Goal: Obtain resource: Download file/media

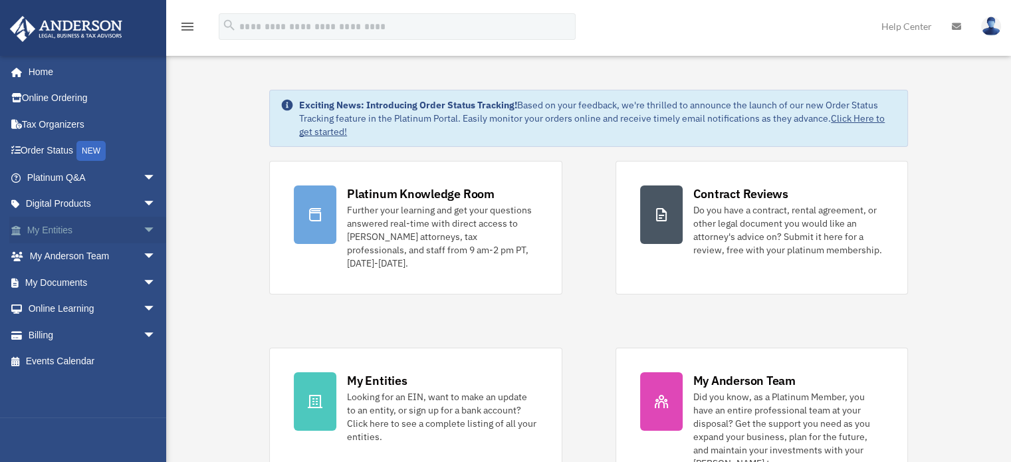
click at [143, 227] on span "arrow_drop_down" at bounding box center [156, 230] width 27 height 27
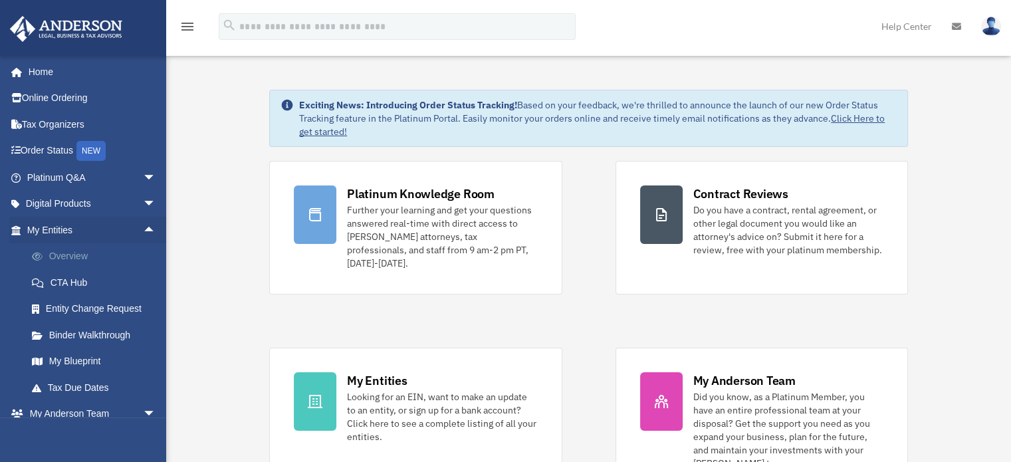
click at [70, 257] on link "Overview" at bounding box center [98, 256] width 158 height 27
click at [56, 356] on link "My Blueprint" at bounding box center [98, 361] width 158 height 27
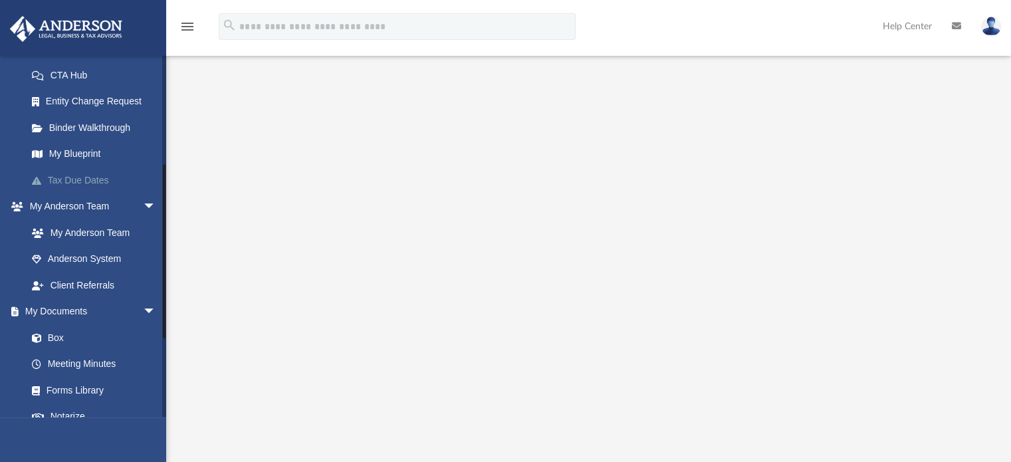
scroll to position [230, 0]
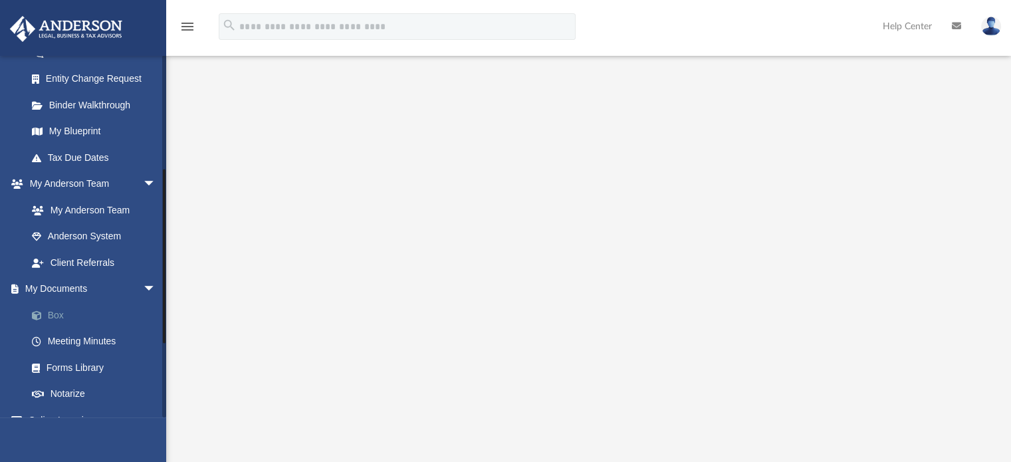
click at [54, 317] on link "Box" at bounding box center [98, 315] width 158 height 27
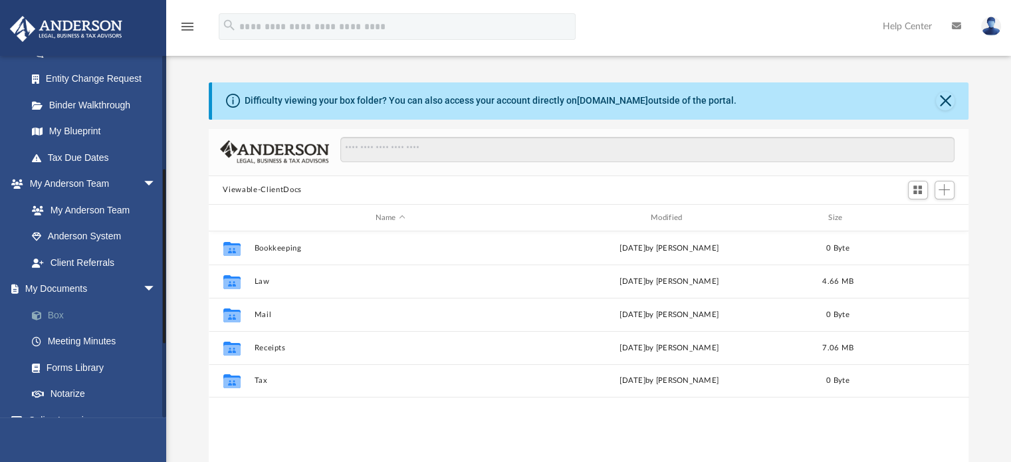
scroll to position [292, 750]
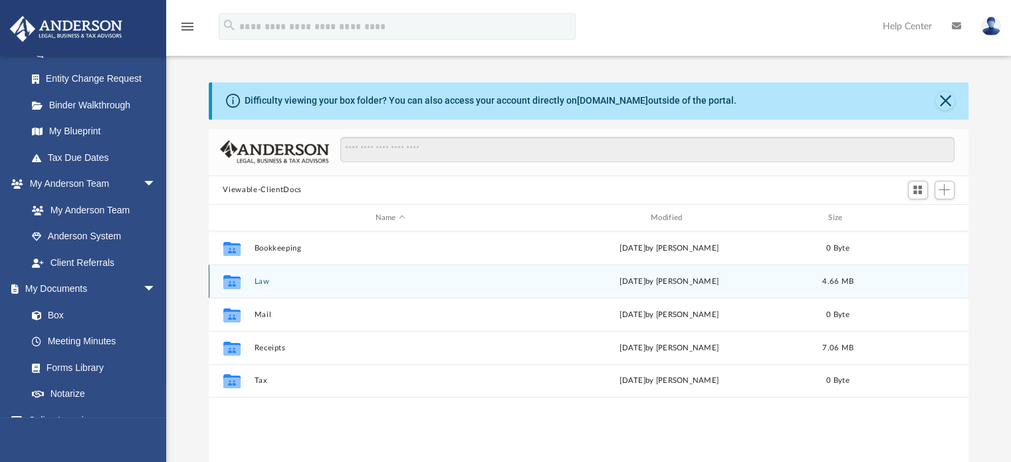
click at [263, 284] on button "Law" at bounding box center [390, 281] width 272 height 9
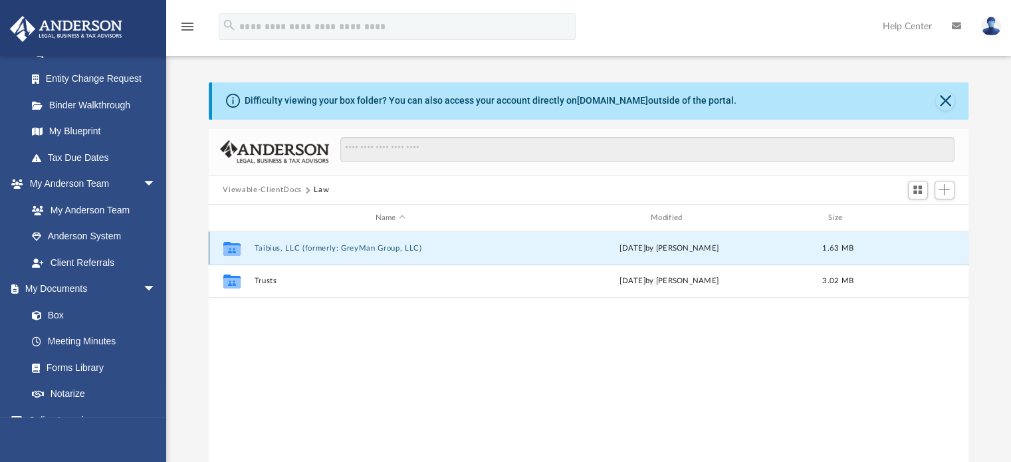
click at [296, 250] on button "Taibius, LLC (formerly: GreyMan Group, LLC)" at bounding box center [390, 248] width 272 height 9
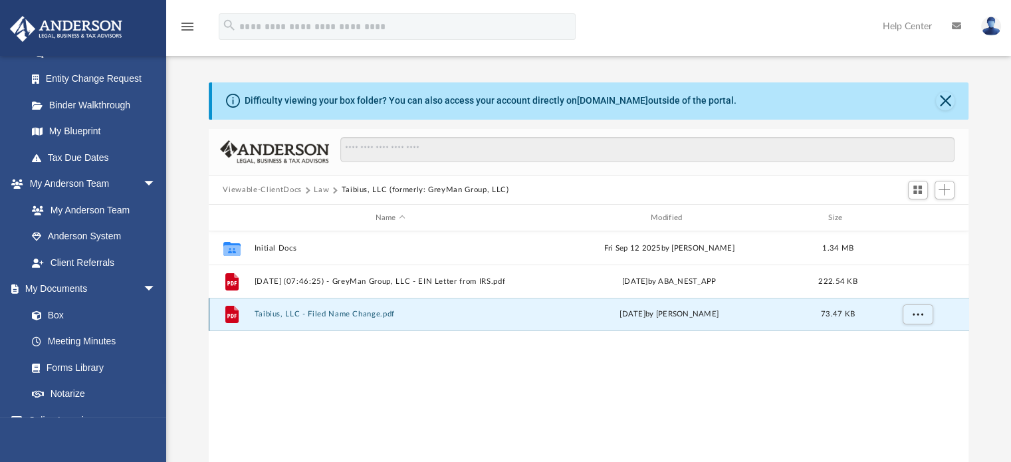
click at [327, 314] on button "Taibius, LLC - Filed Name Change.pdf" at bounding box center [390, 314] width 272 height 9
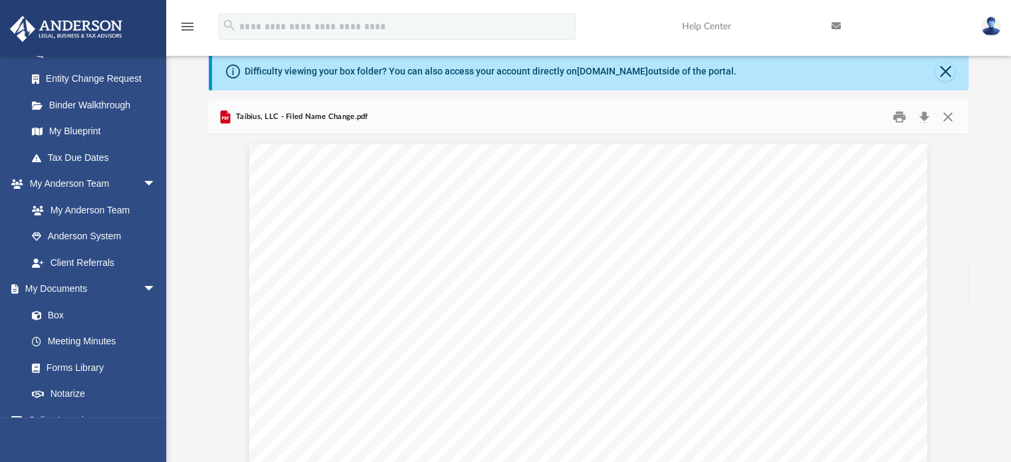
scroll to position [0, 0]
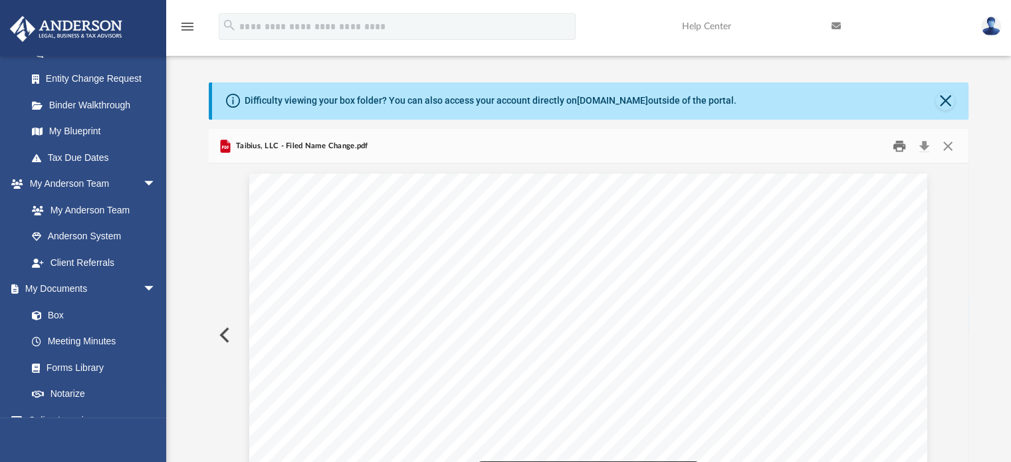
click at [898, 144] on button "Print" at bounding box center [899, 146] width 27 height 21
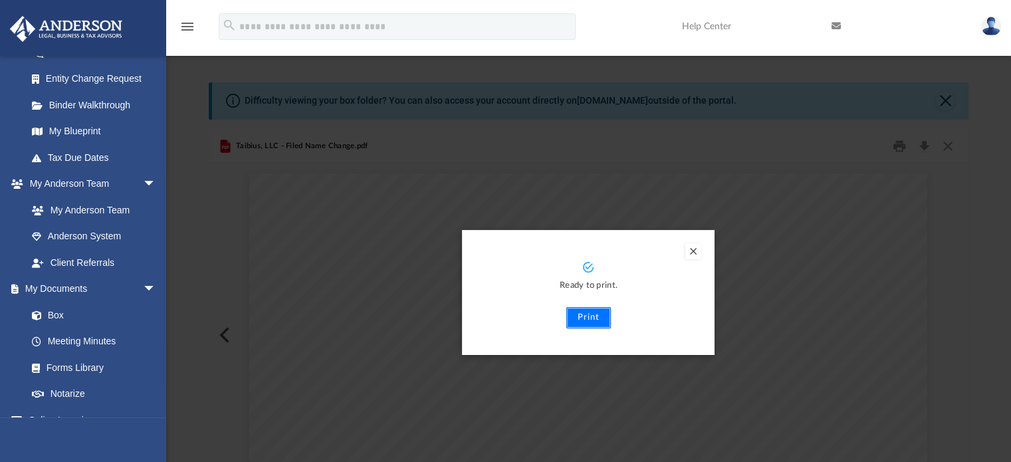
click at [591, 319] on button "Print" at bounding box center [588, 317] width 45 height 21
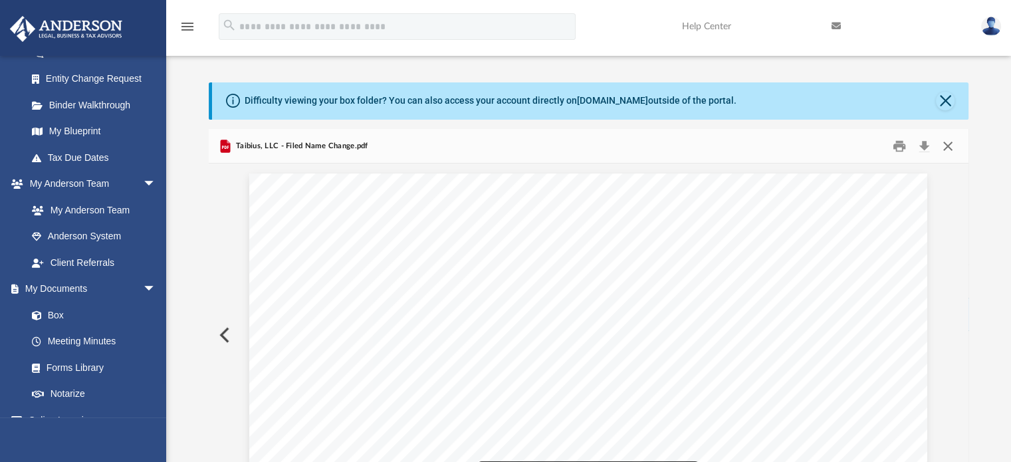
click at [954, 148] on button "Close" at bounding box center [948, 146] width 24 height 21
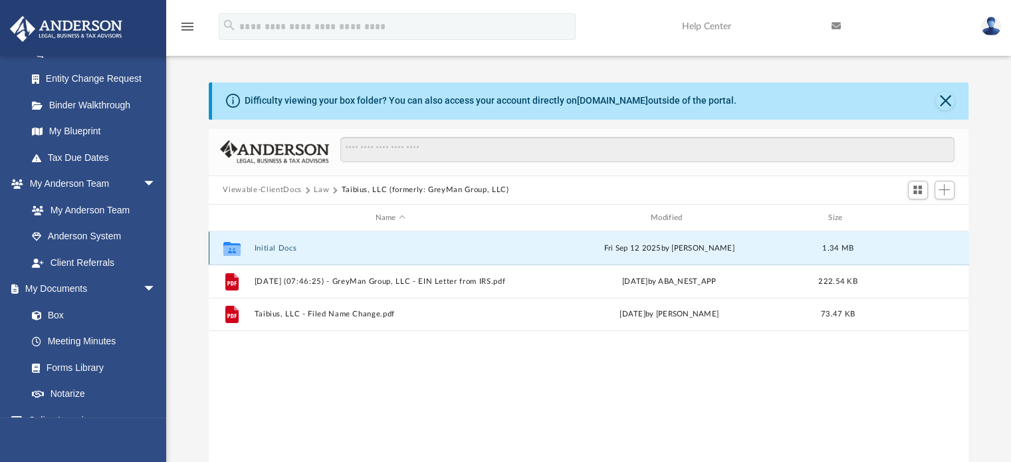
click at [278, 247] on button "Initial Docs" at bounding box center [390, 248] width 272 height 9
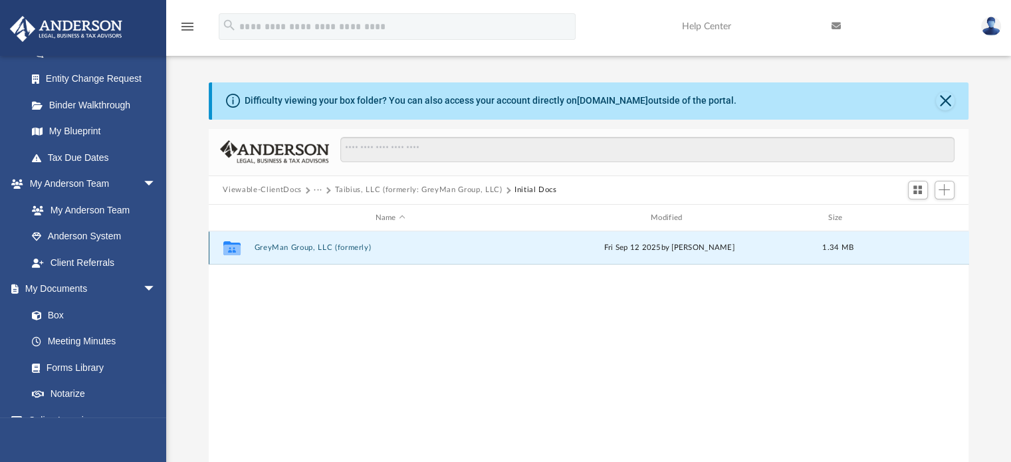
click at [278, 247] on button "GreyMan Group, LLC (formerly)" at bounding box center [390, 248] width 272 height 9
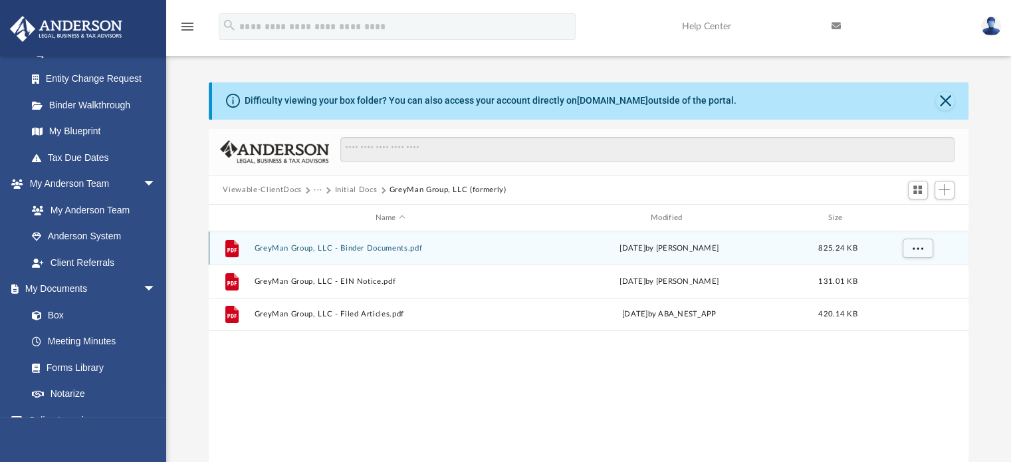
click at [278, 247] on button "GreyMan Group, LLC - Binder Documents.pdf" at bounding box center [390, 248] width 272 height 9
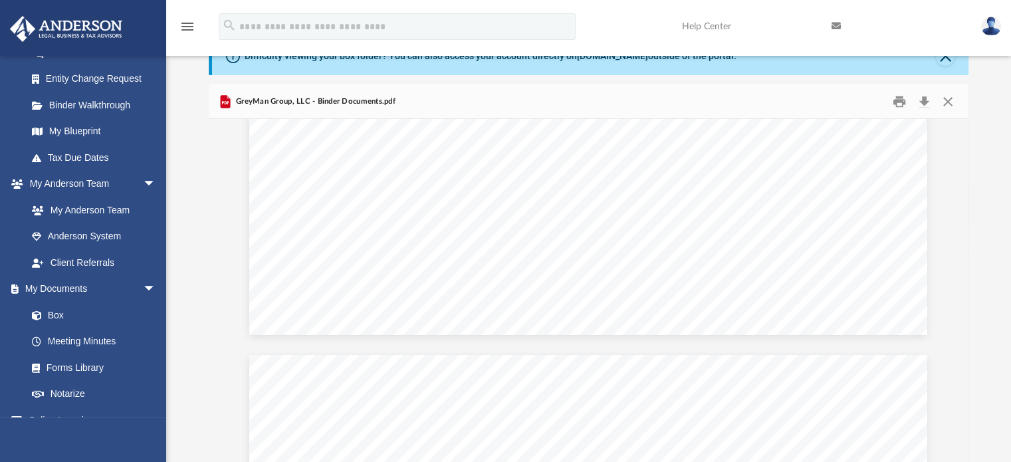
scroll to position [7868, 0]
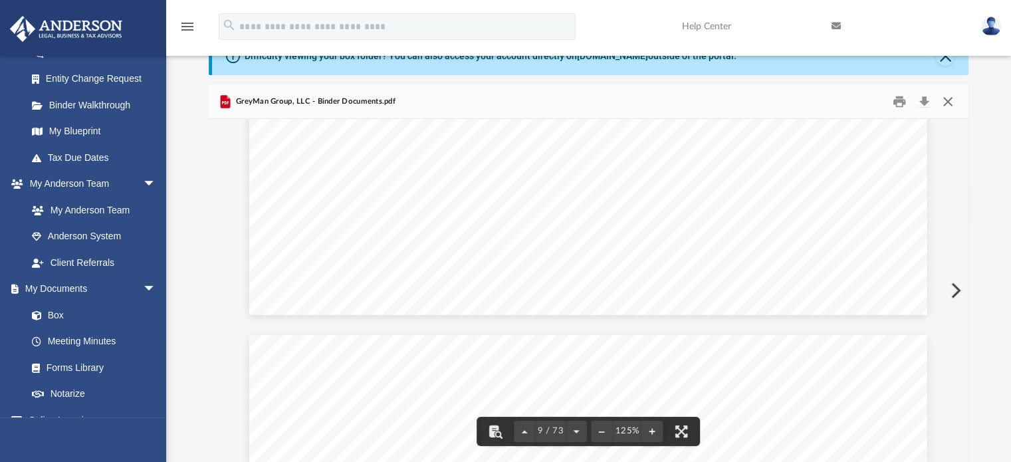
click at [950, 107] on button "Close" at bounding box center [948, 101] width 24 height 21
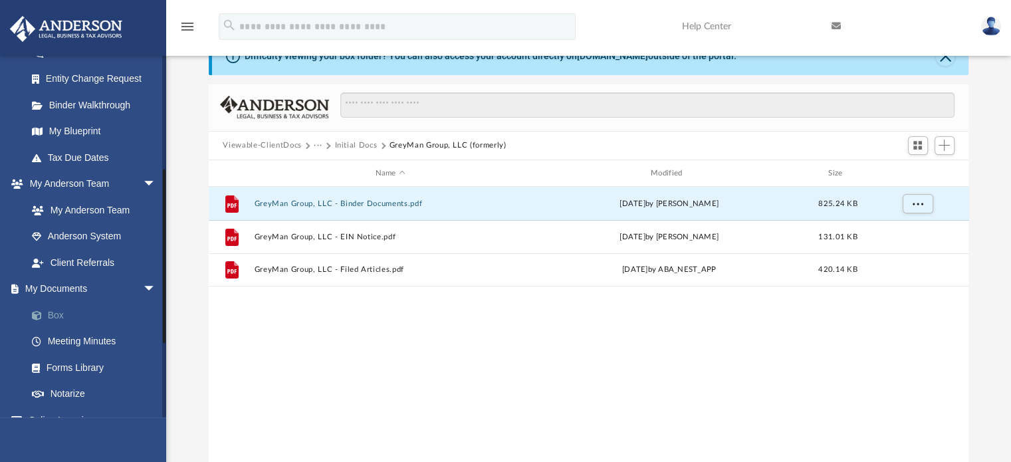
click at [61, 310] on link "Box" at bounding box center [98, 315] width 158 height 27
click at [74, 134] on link "My Blueprint" at bounding box center [98, 131] width 158 height 27
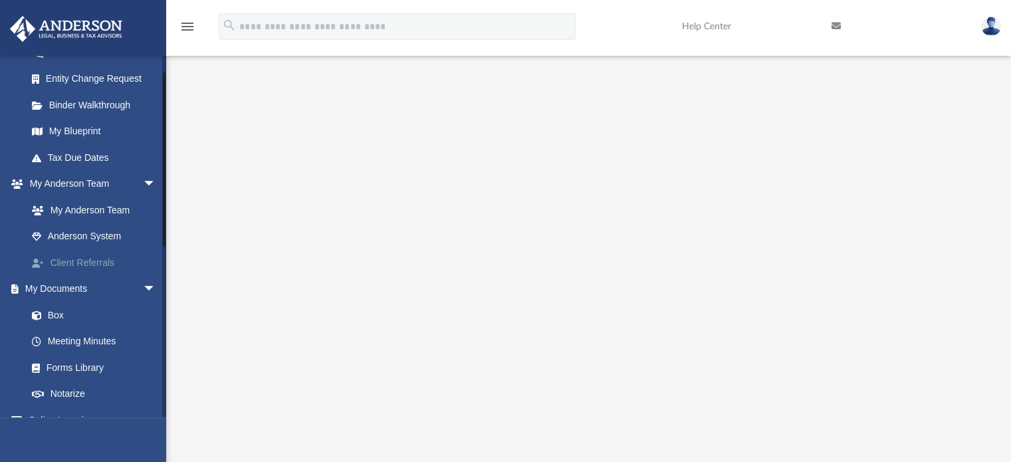
scroll to position [25, 0]
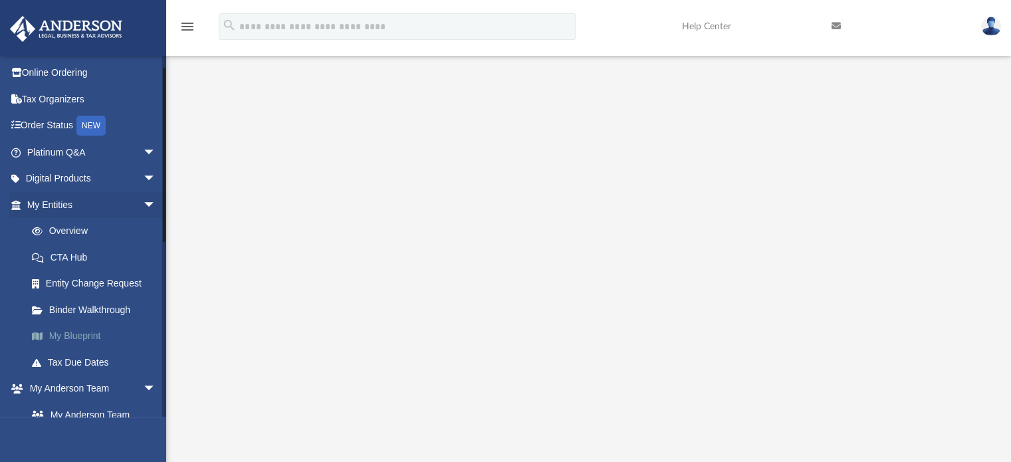
click at [84, 336] on link "My Blueprint" at bounding box center [98, 336] width 158 height 27
click at [69, 235] on link "Overview" at bounding box center [98, 231] width 158 height 27
click at [78, 334] on link "My Blueprint" at bounding box center [98, 336] width 158 height 27
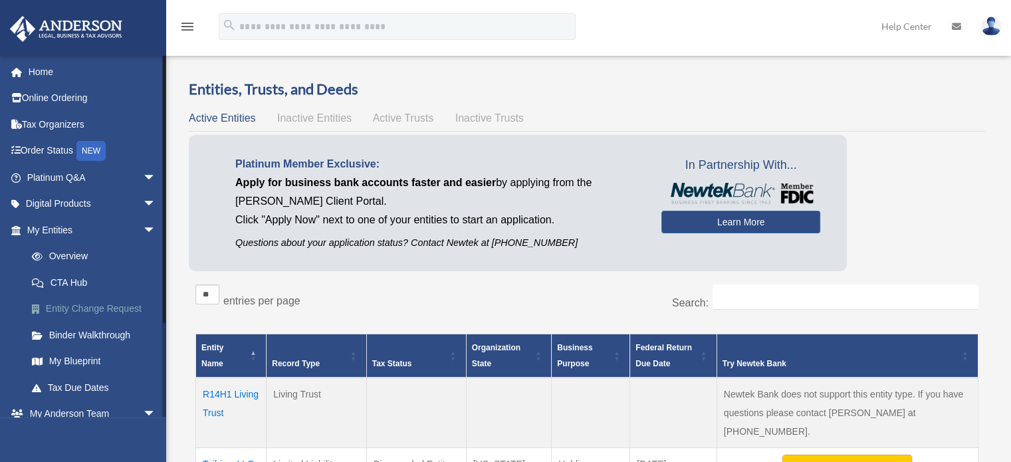
scroll to position [117, 0]
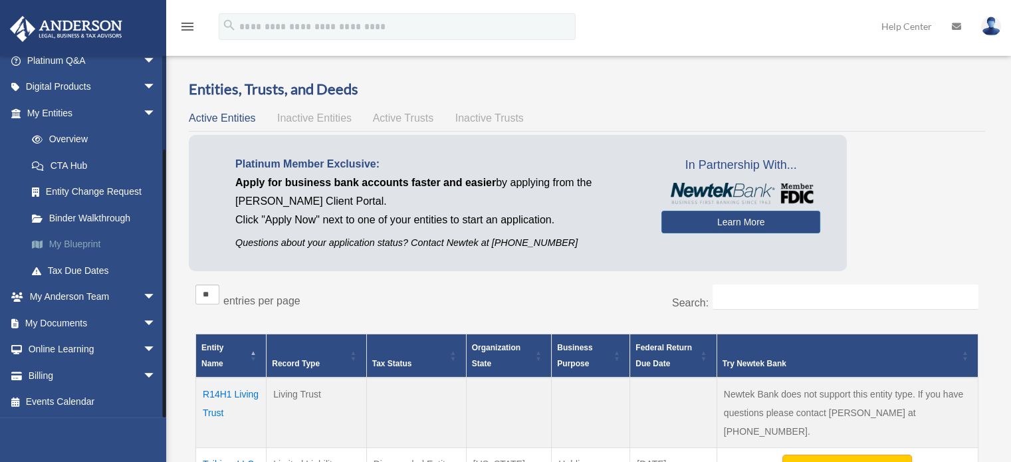
click at [69, 243] on link "My Blueprint" at bounding box center [98, 244] width 158 height 27
